Goal: Task Accomplishment & Management: Manage account settings

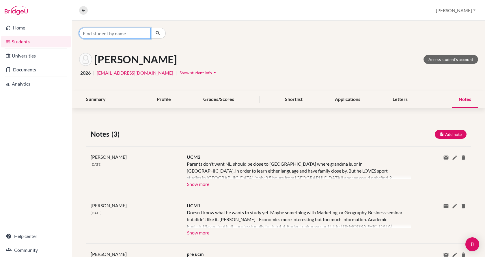
click at [113, 32] on input "Find student by name..." at bounding box center [115, 33] width 72 height 11
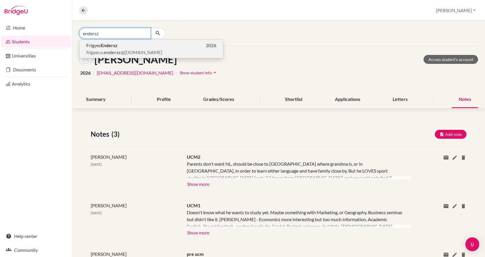
type input "endersz"
click at [117, 48] on b "Endersz" at bounding box center [109, 44] width 17 height 5
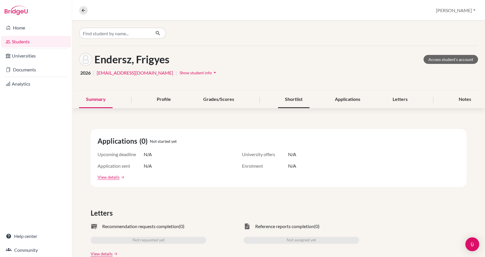
click at [281, 96] on div "Shortlist" at bounding box center [293, 99] width 31 height 17
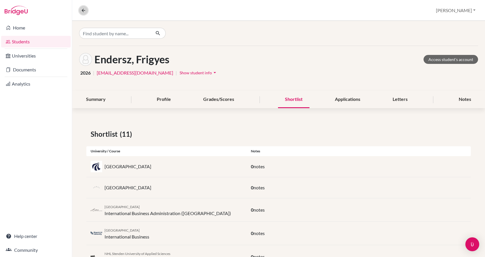
click at [85, 10] on icon at bounding box center [83, 10] width 5 height 5
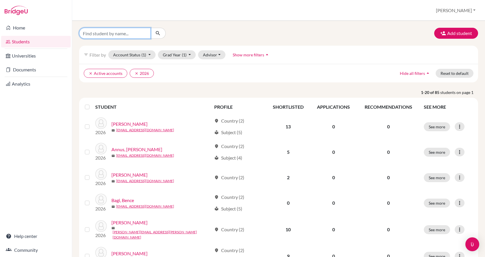
click at [104, 34] on input "Find student by name..." at bounding box center [115, 33] width 72 height 11
type input "bojan"
click button "submit" at bounding box center [157, 33] width 15 height 11
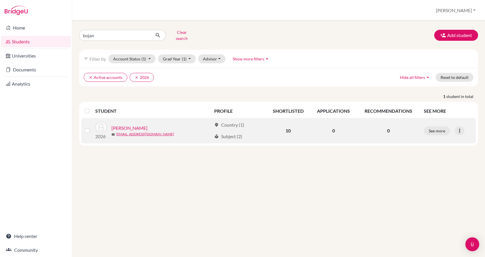
click at [138, 126] on link "[PERSON_NAME]" at bounding box center [129, 127] width 36 height 7
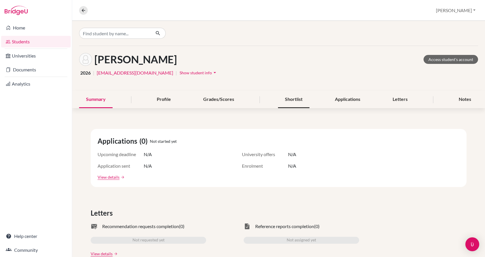
click at [288, 103] on div "Shortlist" at bounding box center [293, 99] width 31 height 17
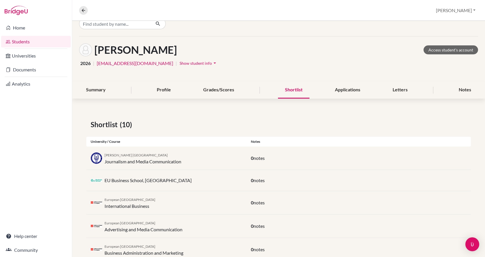
scroll to position [0, 0]
